Goal: Task Accomplishment & Management: Use online tool/utility

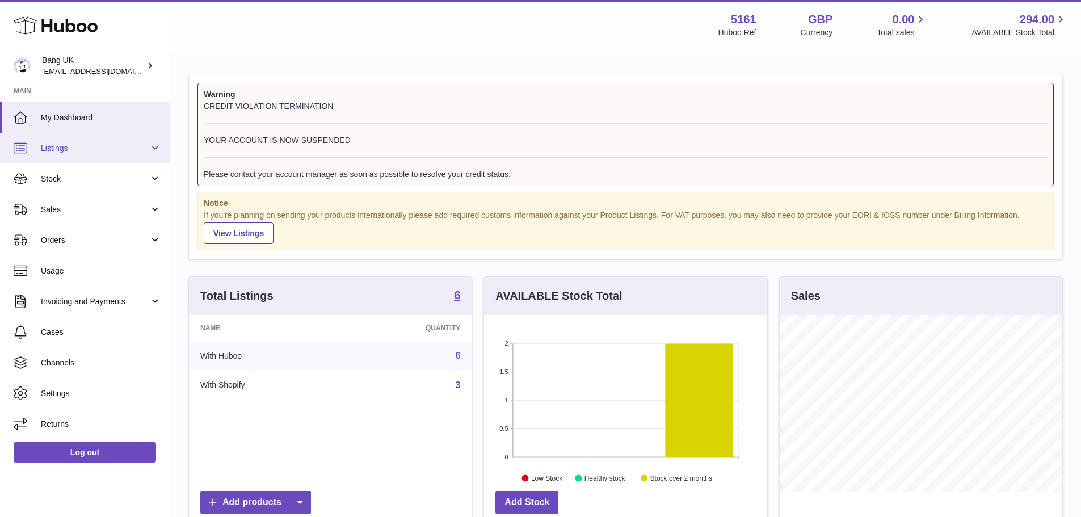
scroll to position [177, 283]
click at [91, 141] on link "Listings" at bounding box center [85, 148] width 170 height 31
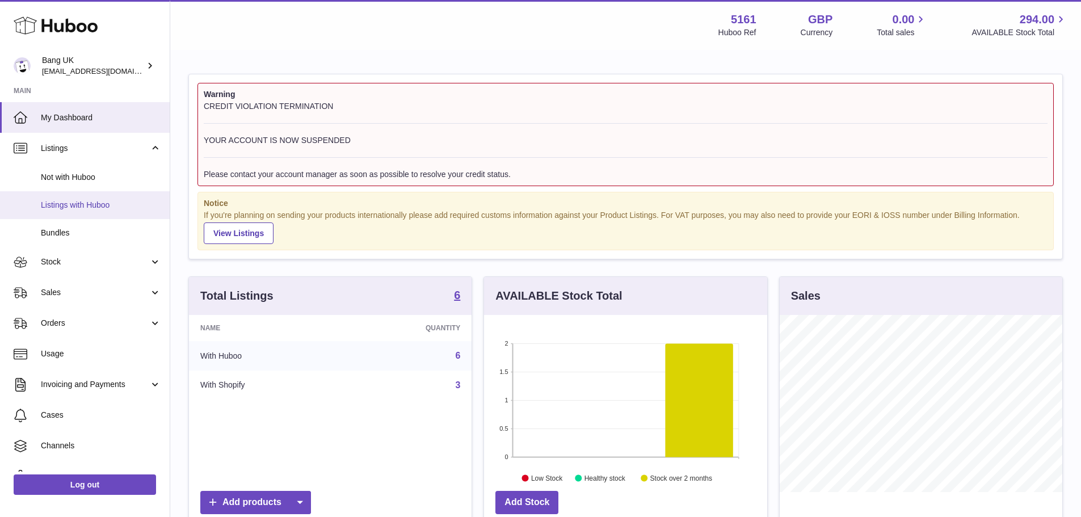
click at [124, 207] on span "Listings with Huboo" at bounding box center [101, 205] width 120 height 11
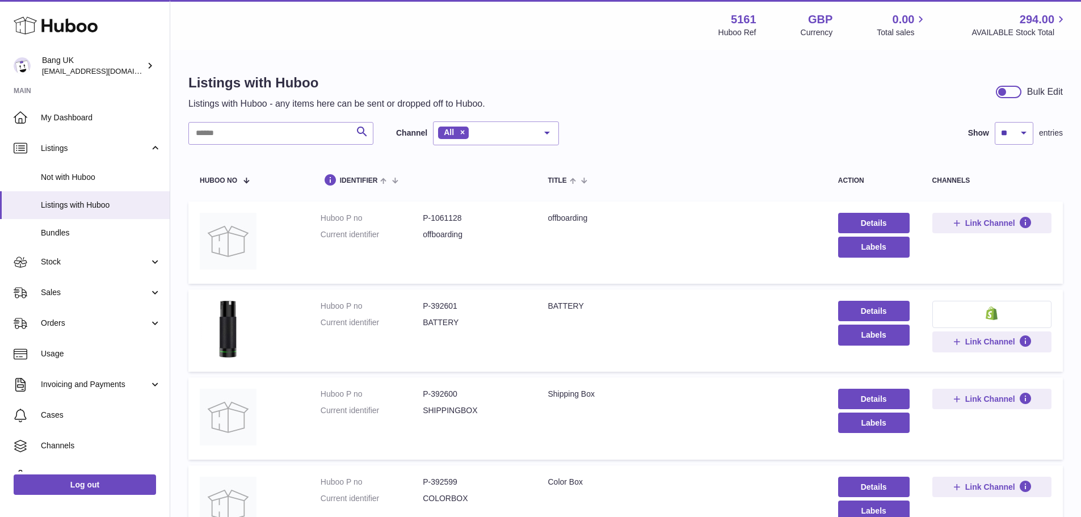
click at [446, 215] on dd "P-1061128" at bounding box center [474, 218] width 102 height 11
copy dd "1061128"
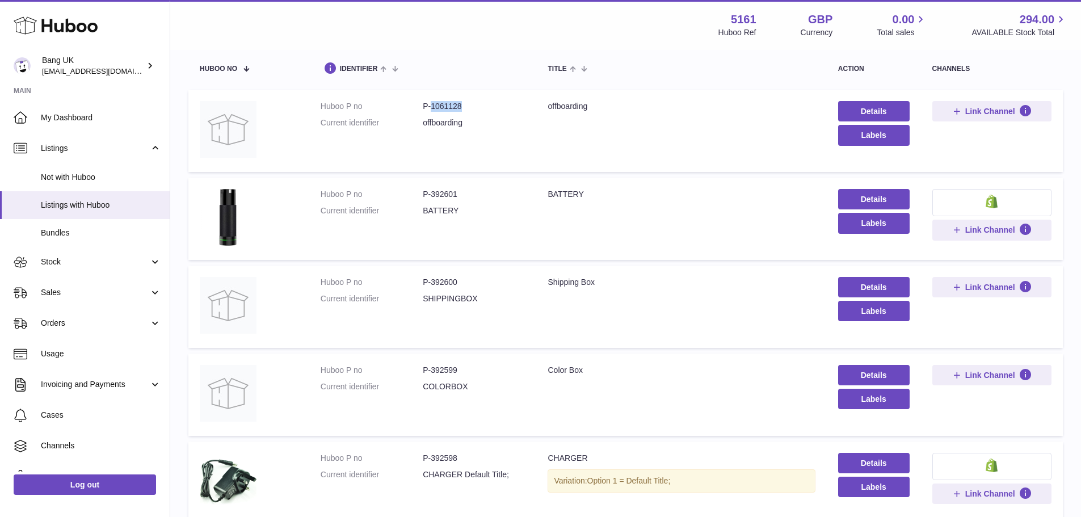
scroll to position [114, 0]
